Goal: Transaction & Acquisition: Purchase product/service

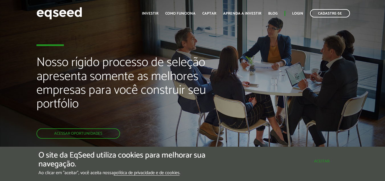
click at [305, 159] on button "Aceitar" at bounding box center [322, 160] width 50 height 9
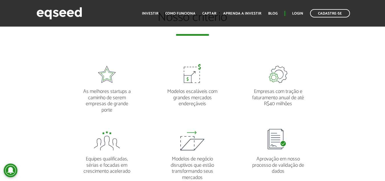
scroll to position [428, 0]
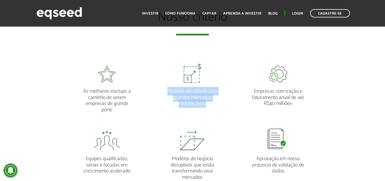
drag, startPoint x: 168, startPoint y: 91, endPoint x: 214, endPoint y: 103, distance: 47.6
click at [214, 103] on p "Modelos escaláveis com grandes mercados endereçáveis" at bounding box center [193, 94] width 54 height 24
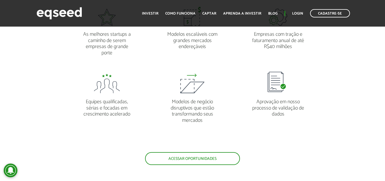
scroll to position [485, 0]
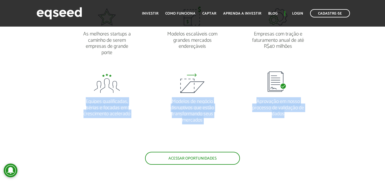
drag, startPoint x: 86, startPoint y: 100, endPoint x: 310, endPoint y: 117, distance: 224.8
click at [310, 117] on ul "As melhores startups a caminho de serem empresas de grande porte Modelos escalá…" at bounding box center [192, 76] width 257 height 152
click at [310, 117] on li "Aprovação em nosso processo de validação de dados" at bounding box center [279, 95] width 86 height 56
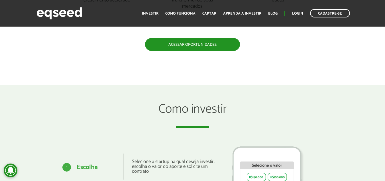
scroll to position [599, 0]
click at [207, 46] on link "Acessar oportunidades" at bounding box center [192, 44] width 95 height 13
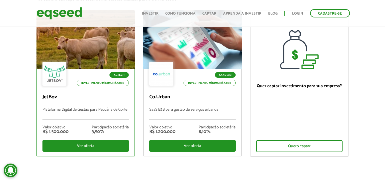
scroll to position [57, 0]
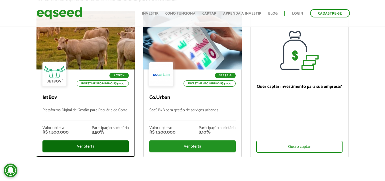
click at [89, 145] on div "Ver oferta" at bounding box center [85, 146] width 86 height 12
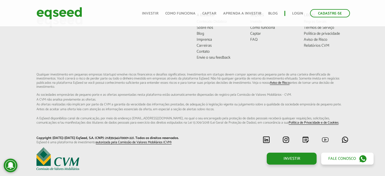
scroll to position [1728, 0]
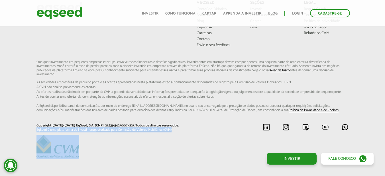
drag, startPoint x: 85, startPoint y: 152, endPoint x: 27, endPoint y: 122, distance: 65.2
click at [27, 122] on div "A EqSeed Conteúdo Didático Sobre nós Blog Imprensa Carreiras Contato Envie o se…" at bounding box center [192, 80] width 385 height 158
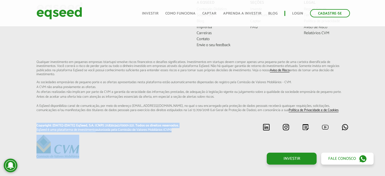
click at [15, 124] on div "A EqSeed Conteúdo Didático Sobre nós Blog Imprensa Carreiras Contato Envie o se…" at bounding box center [192, 80] width 385 height 158
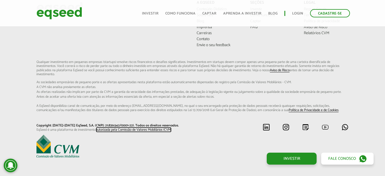
click at [118, 128] on link "autorizada pela Comissão de Valores Mobiliários (CVM)" at bounding box center [134, 130] width 76 height 4
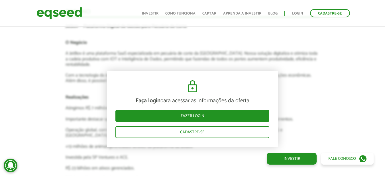
scroll to position [1023, 0]
